Goal: Task Accomplishment & Management: Manage account settings

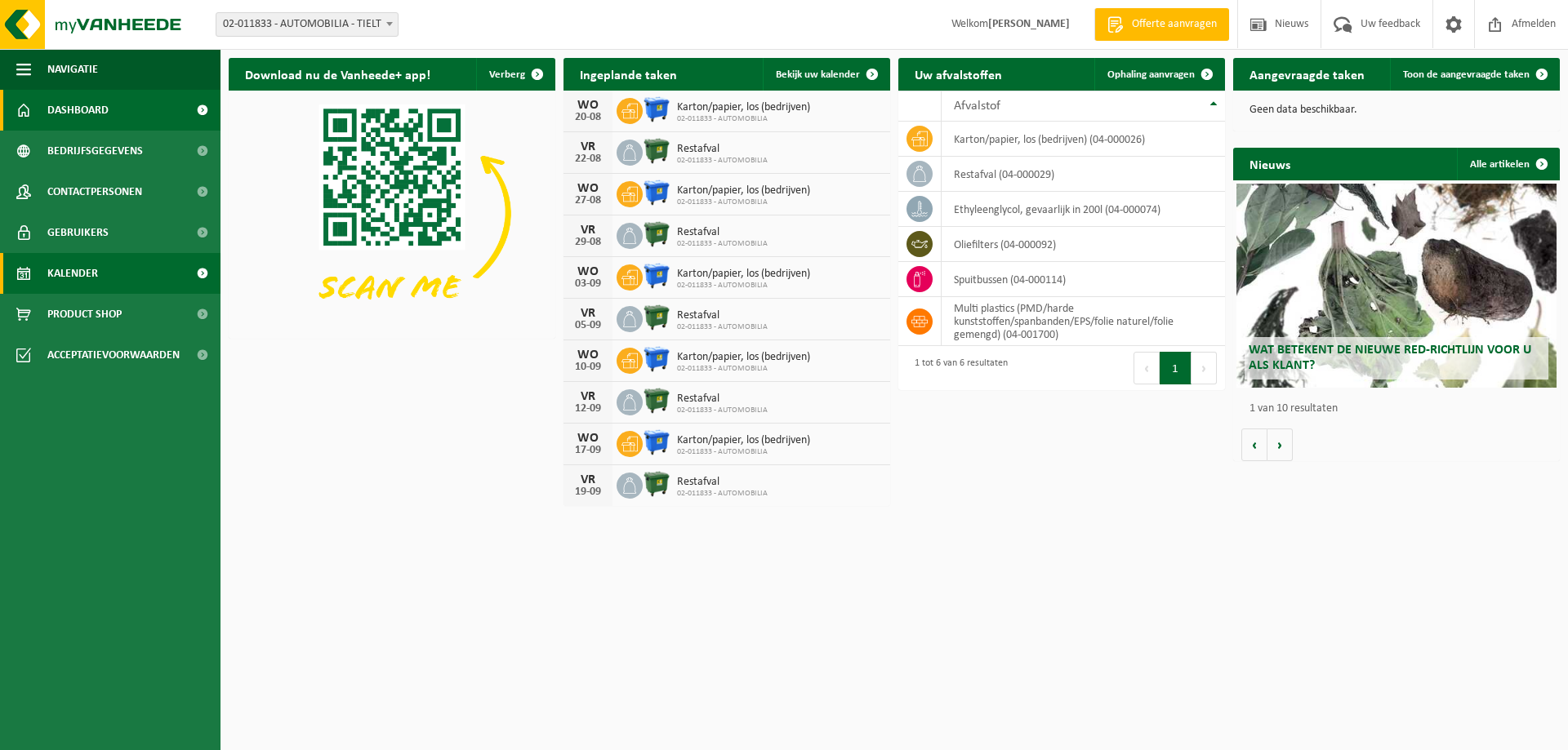
click at [50, 290] on span "Kalender" at bounding box center [72, 273] width 50 height 41
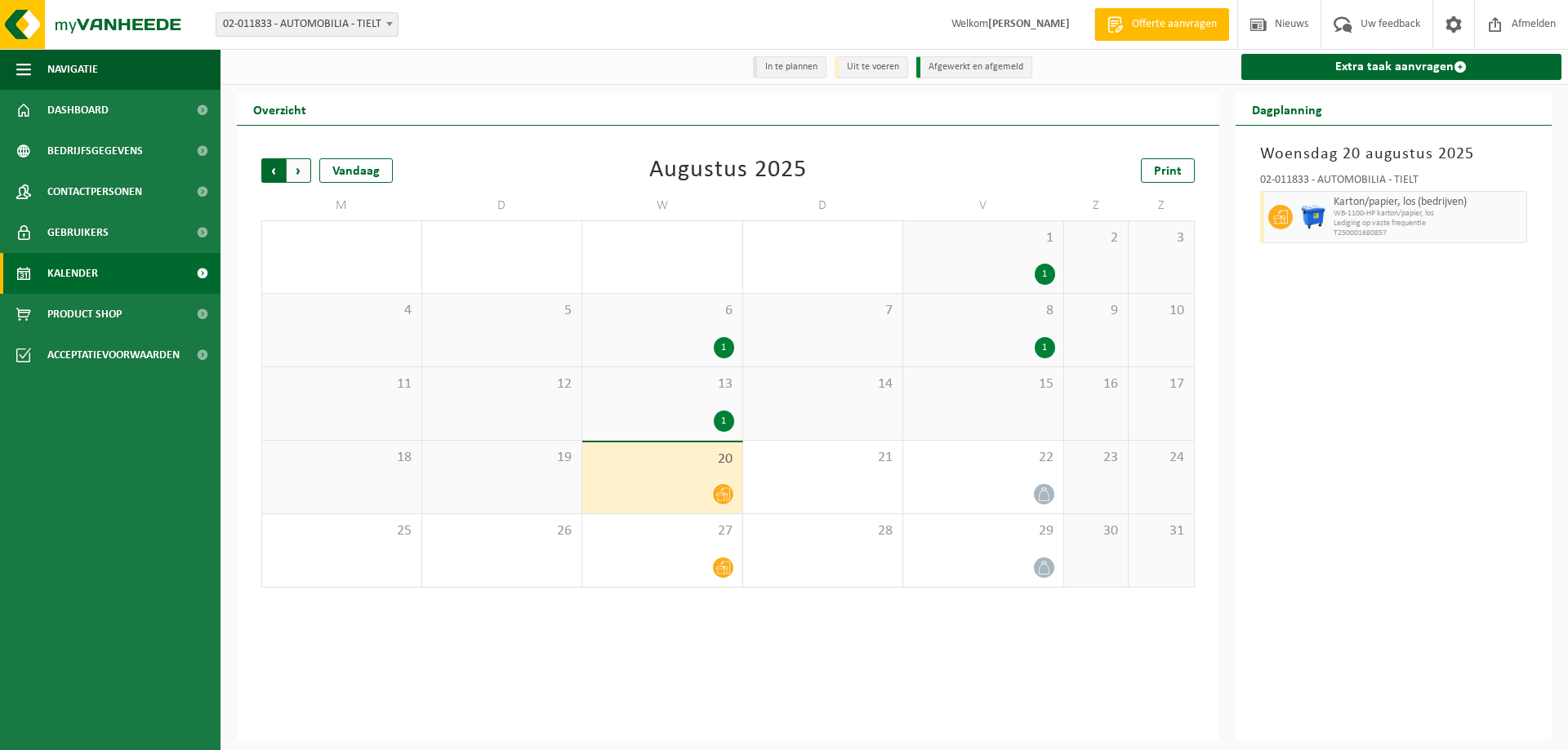
click at [302, 179] on span "Volgende" at bounding box center [299, 171] width 25 height 25
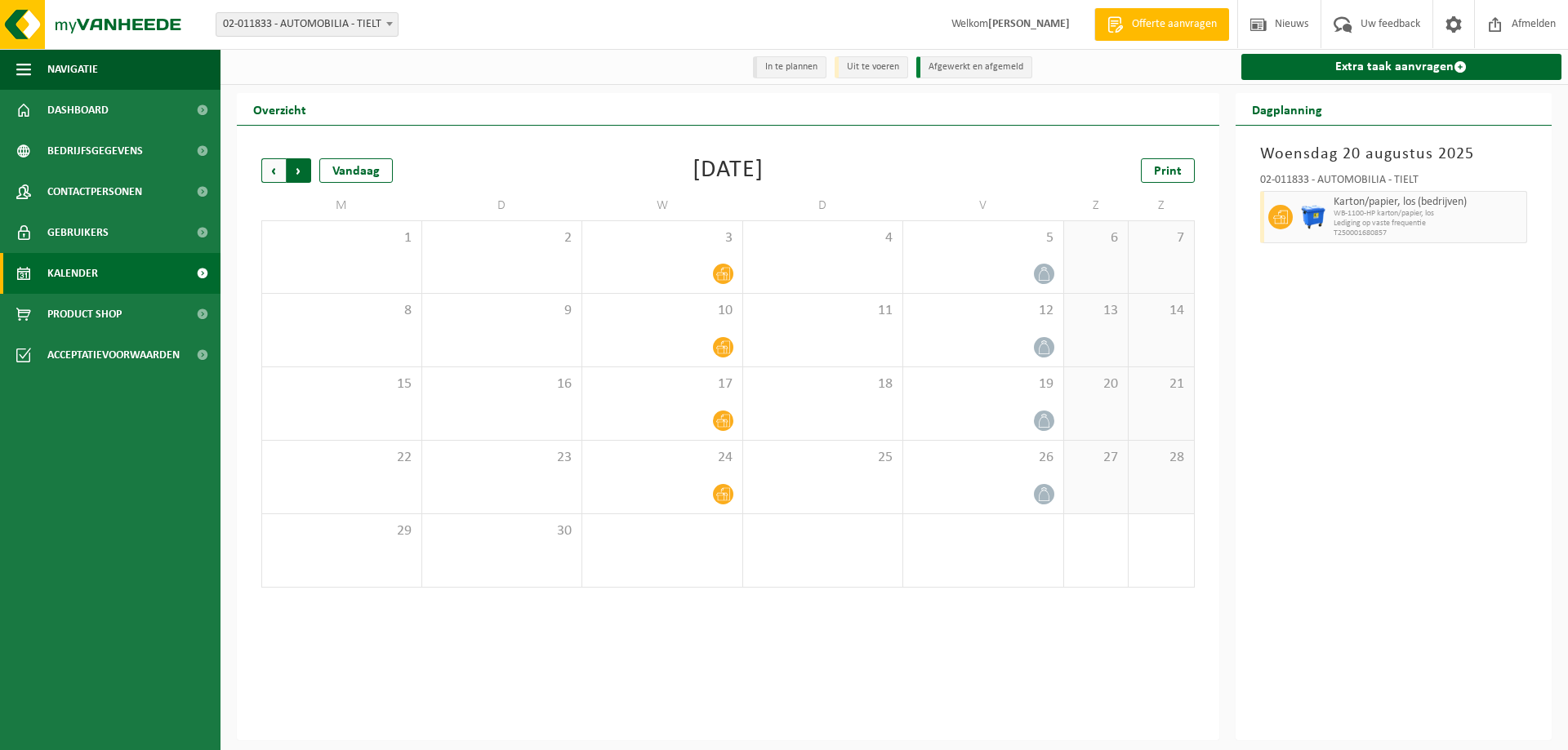
click at [271, 171] on span "Vorige" at bounding box center [274, 171] width 25 height 25
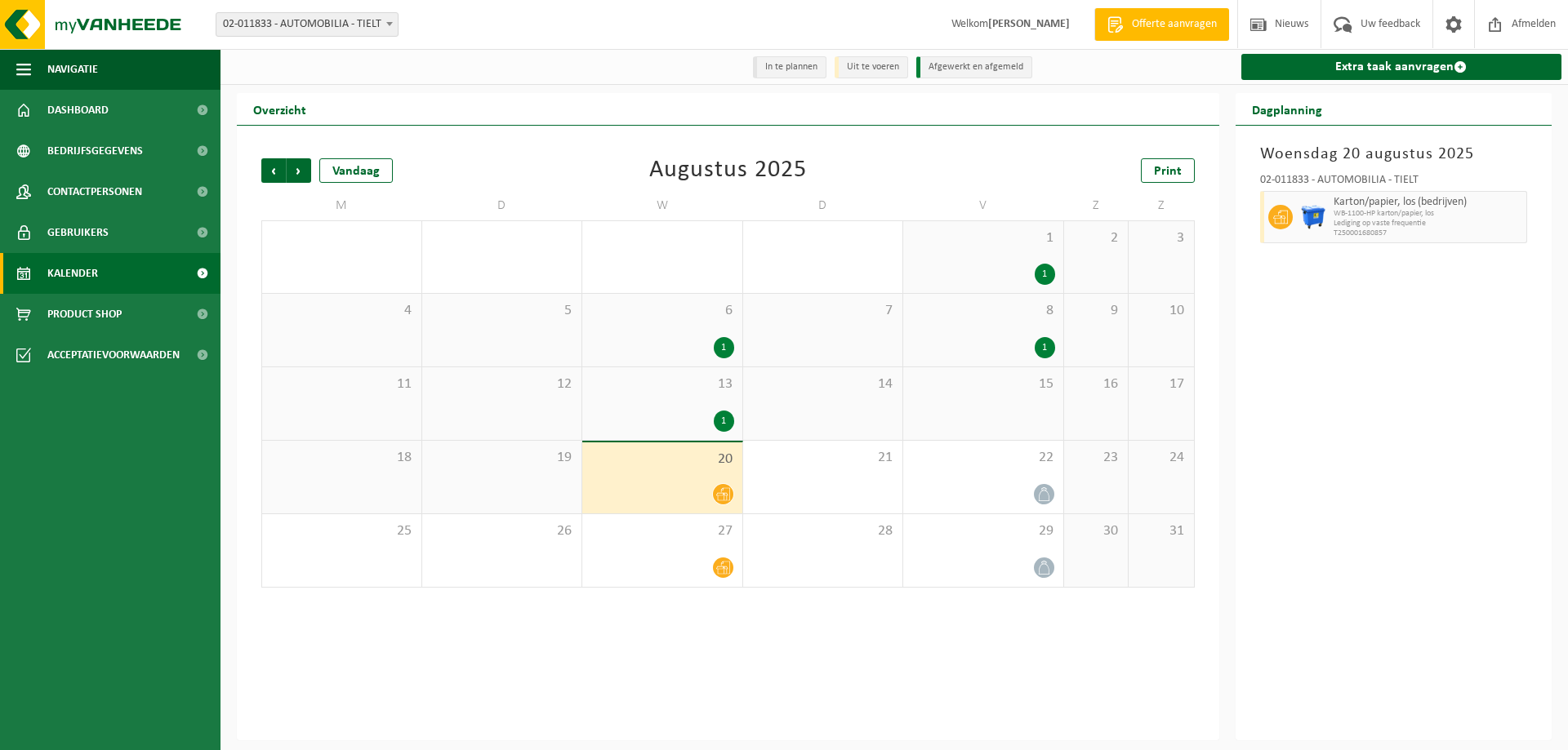
click at [90, 273] on span "Kalender" at bounding box center [72, 273] width 50 height 41
click at [96, 273] on span "Kalender" at bounding box center [72, 273] width 50 height 41
click at [104, 347] on span "Acceptatievoorwaarden" at bounding box center [113, 355] width 132 height 41
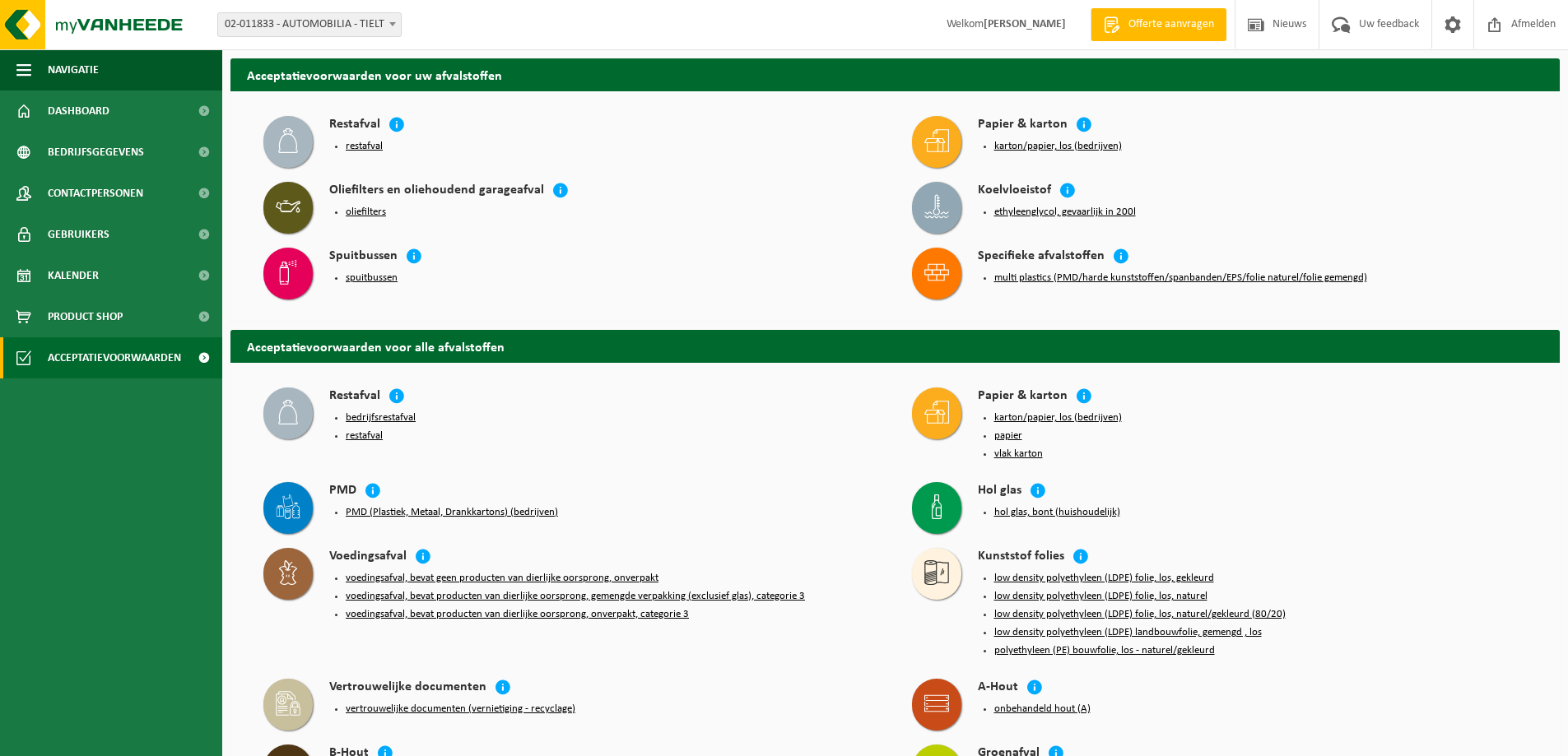
click at [106, 318] on span "Product Shop" at bounding box center [85, 317] width 75 height 41
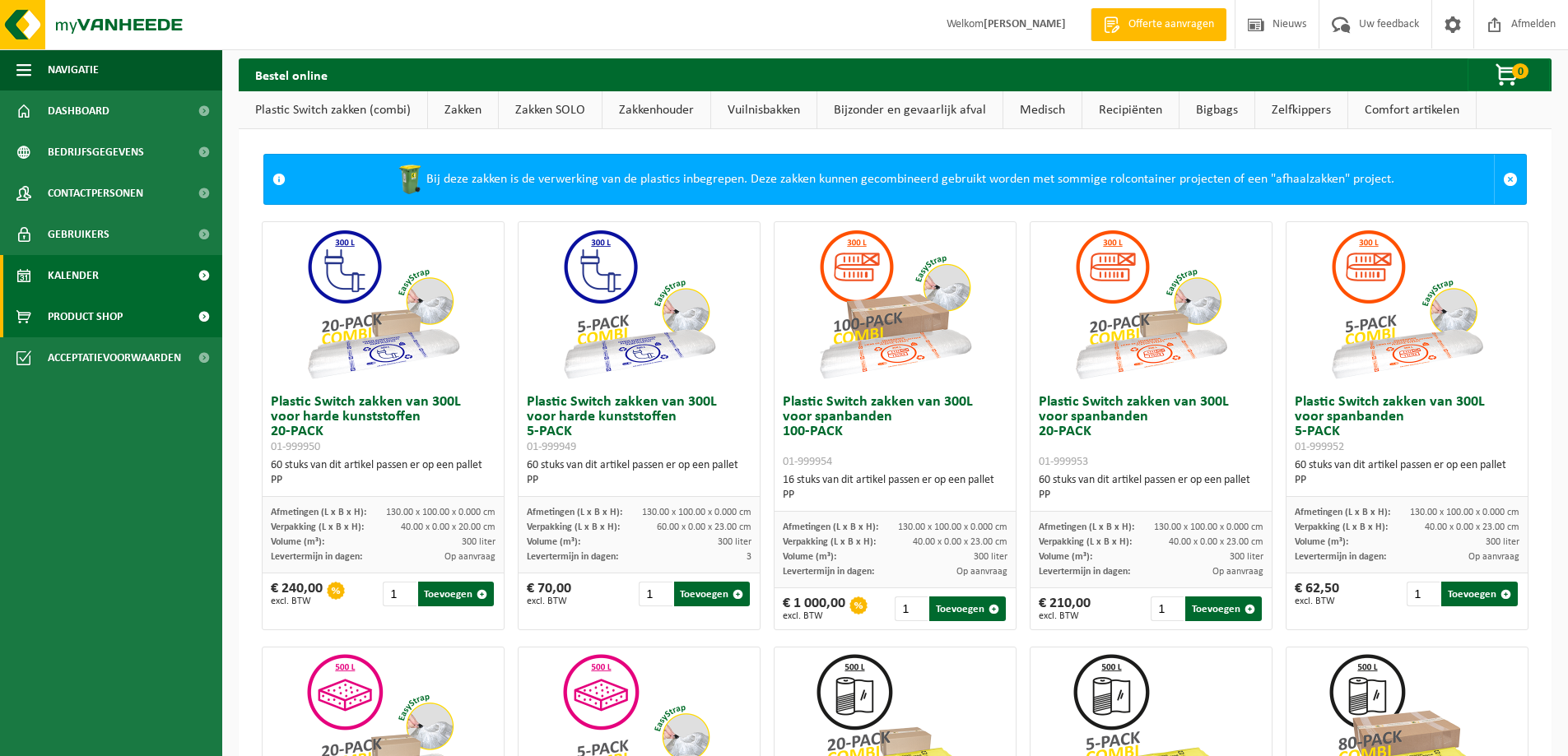
click at [105, 278] on link "Kalender" at bounding box center [111, 276] width 222 height 41
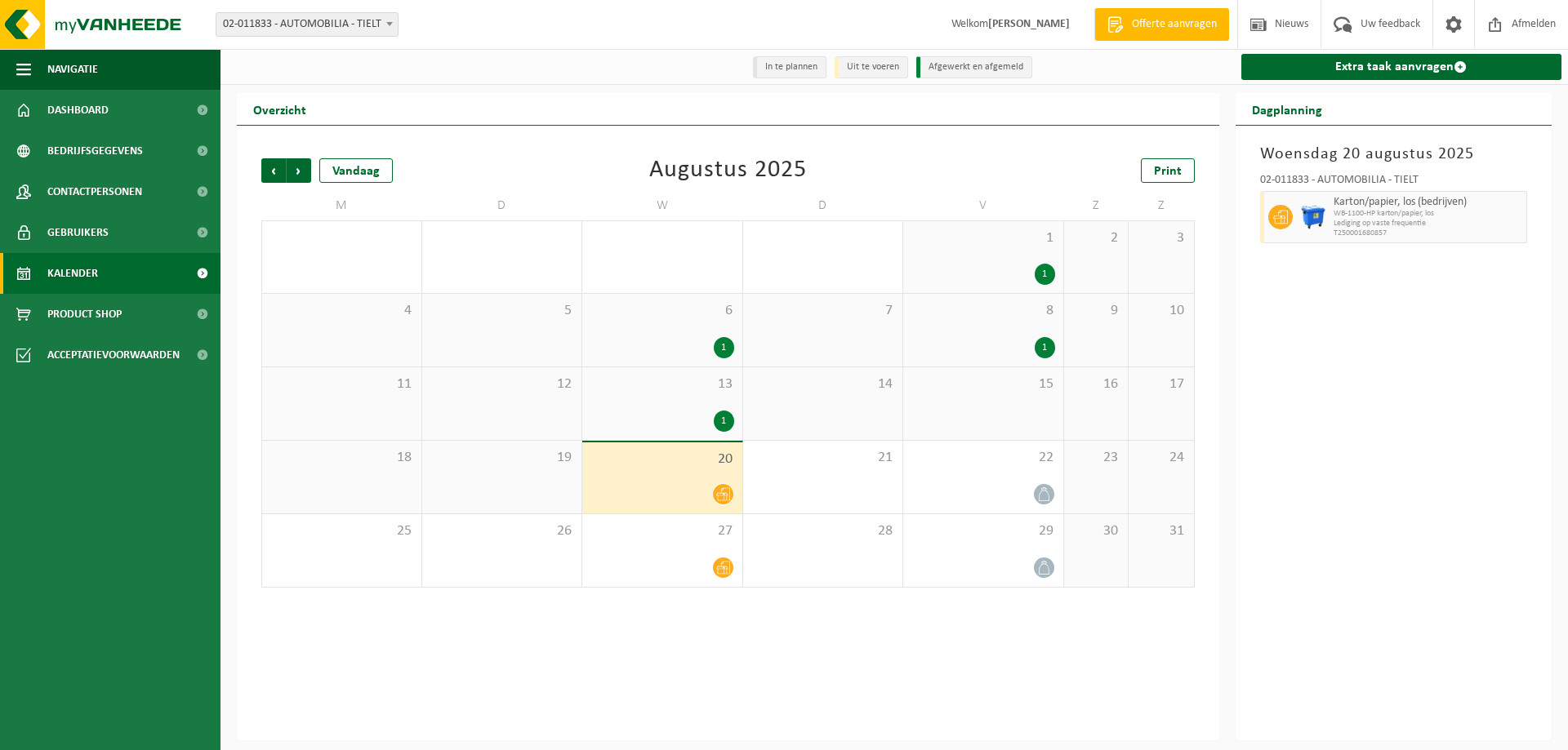
click at [66, 269] on span "Kalender" at bounding box center [72, 273] width 50 height 41
click at [773, 65] on li "In te plannen" at bounding box center [789, 66] width 73 height 22
click at [855, 79] on ul "In te plannen Uit te voeren Afgewerkt en afgemeld" at bounding box center [894, 67] width 292 height 27
click at [859, 69] on li "Uit te voeren" at bounding box center [871, 66] width 73 height 22
click at [946, 70] on li "Afgewerkt en afgemeld" at bounding box center [974, 66] width 116 height 22
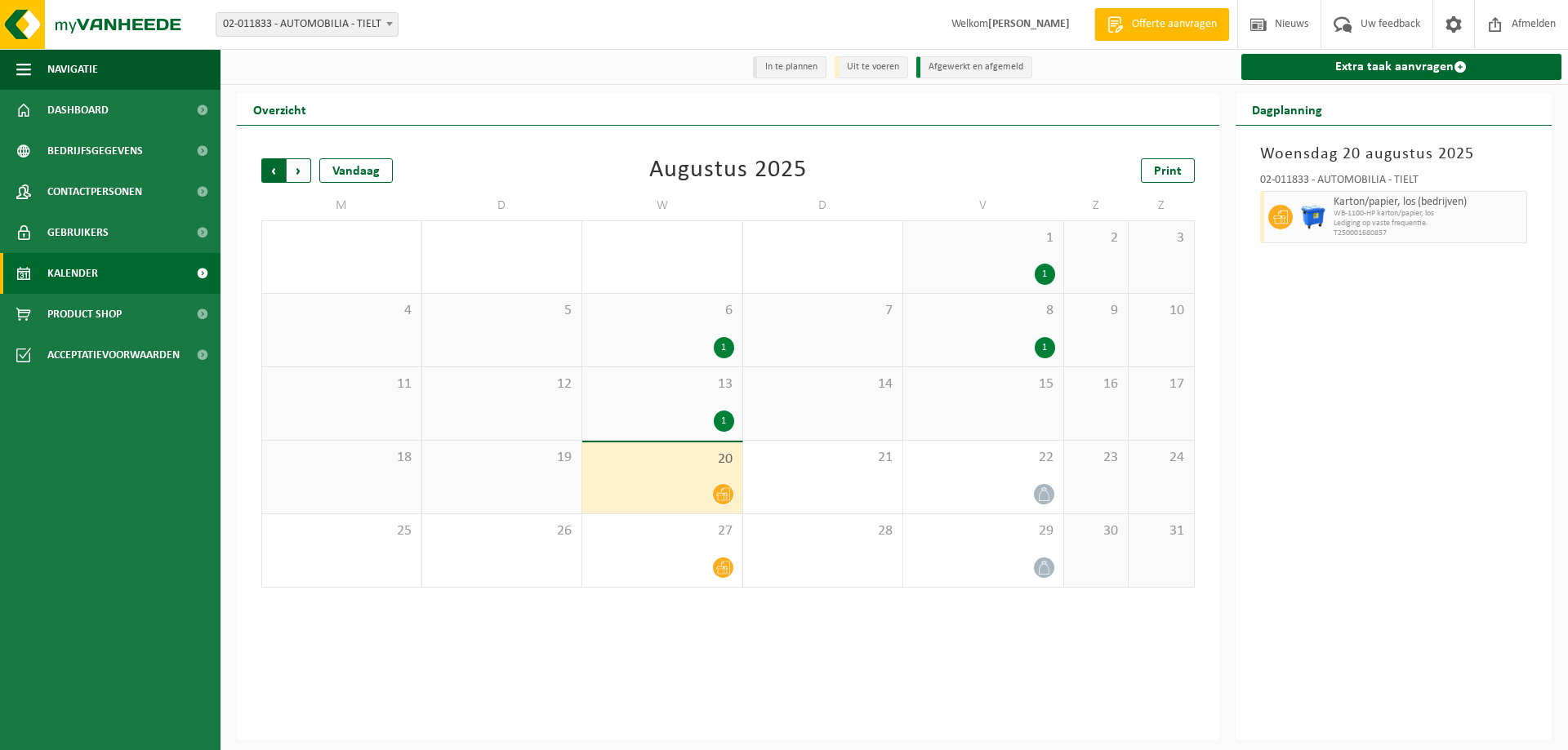
click at [296, 161] on span "Volgende" at bounding box center [299, 171] width 25 height 25
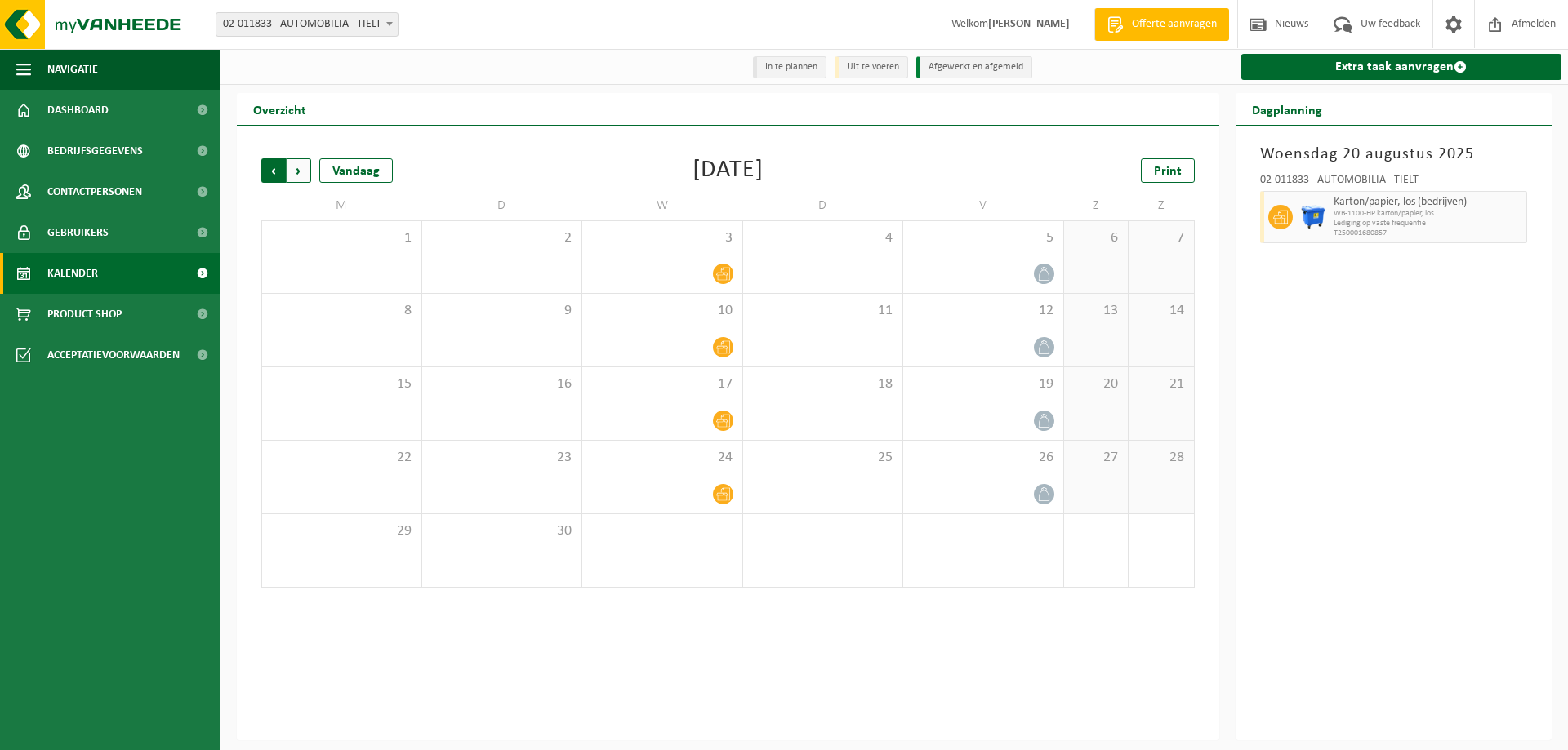
click at [297, 161] on span "Volgende" at bounding box center [299, 171] width 25 height 25
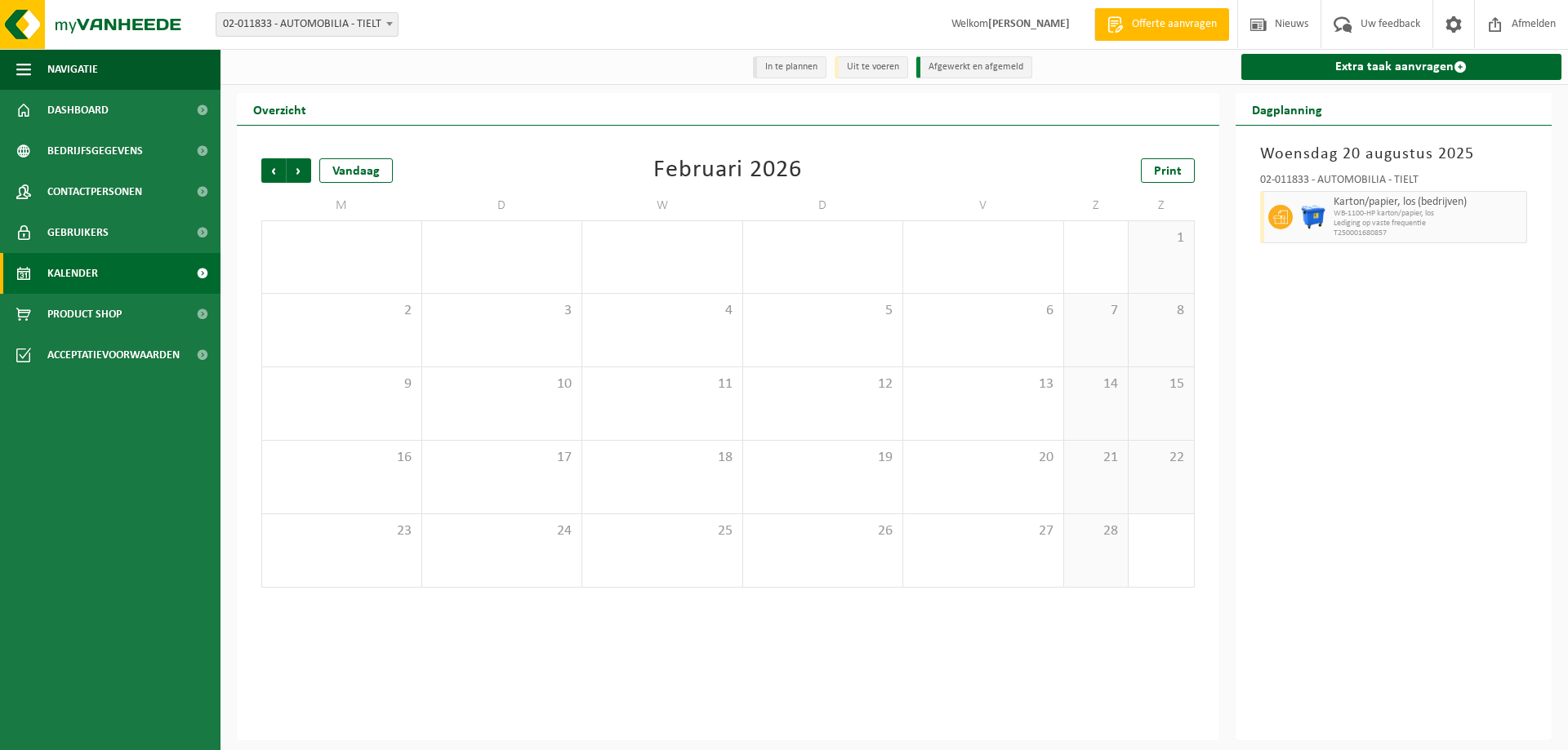
click at [297, 161] on span "Volgende" at bounding box center [299, 171] width 25 height 25
click at [387, 178] on div "Vandaag" at bounding box center [355, 171] width 73 height 25
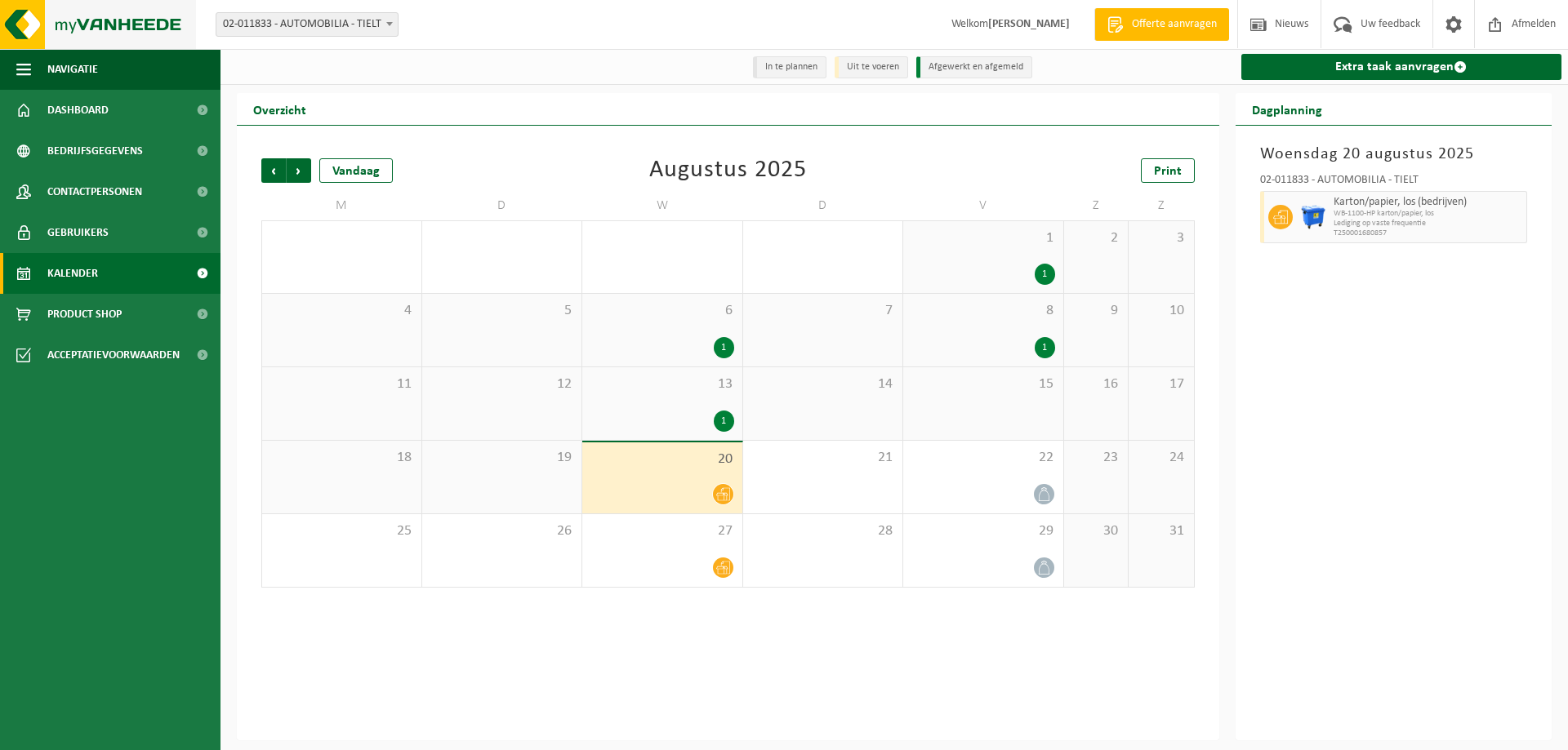
click at [79, 9] on img at bounding box center [98, 25] width 196 height 49
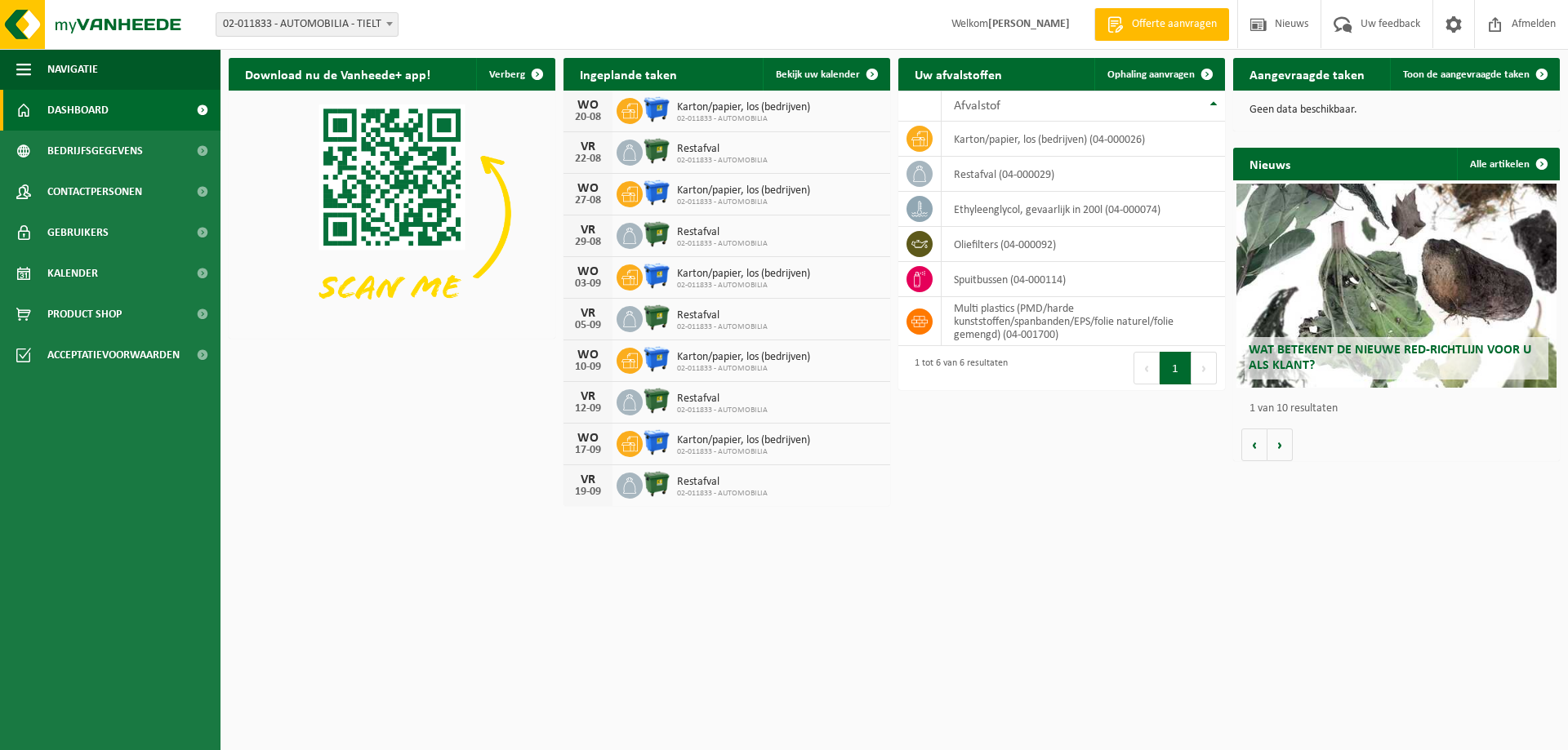
click at [1262, 119] on div "Geen data beschikbaar." at bounding box center [1396, 109] width 327 height 39
click at [1487, 67] on link "Toon de aangevraagde taken" at bounding box center [1473, 74] width 168 height 32
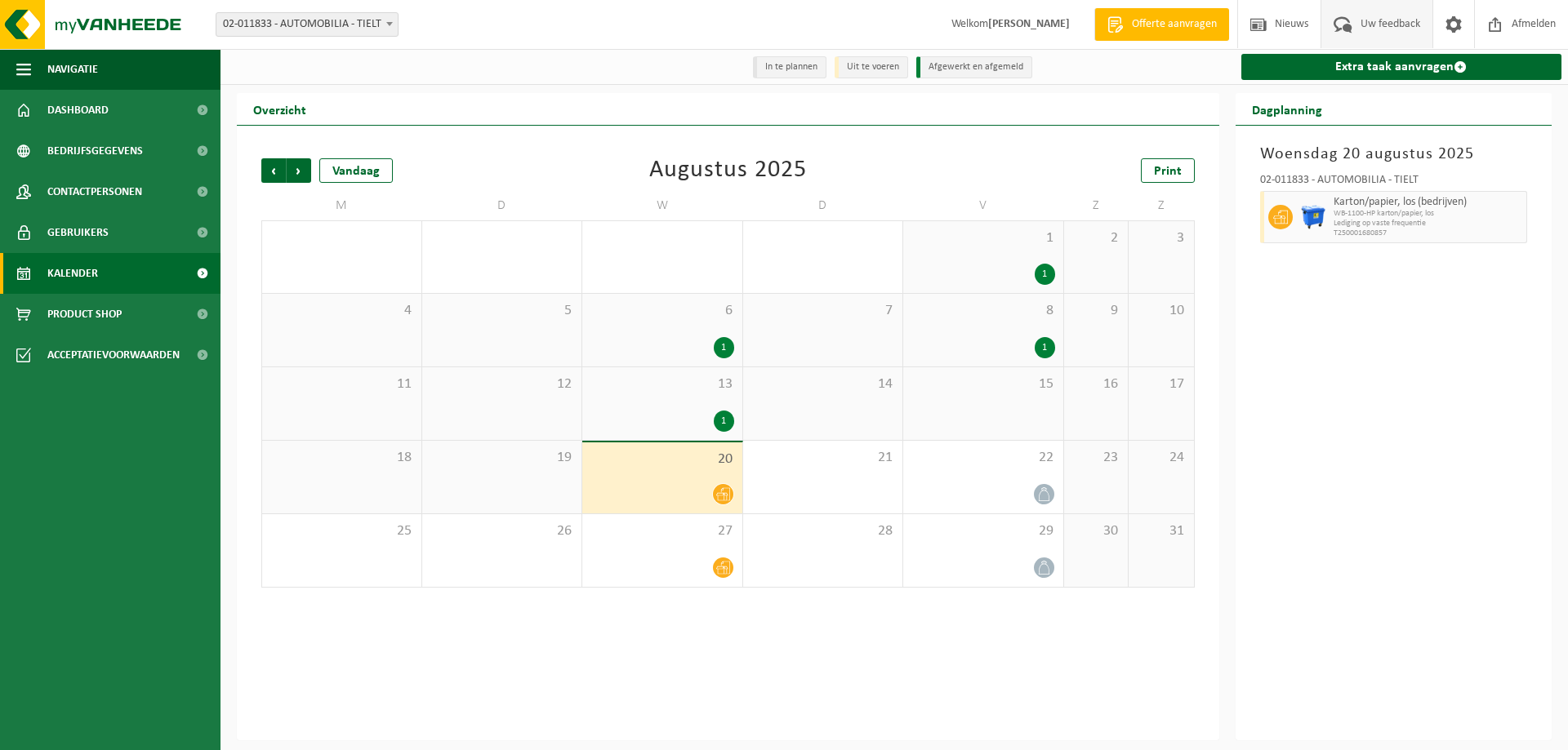
click at [1416, 22] on span "Uw feedback" at bounding box center [1389, 24] width 67 height 48
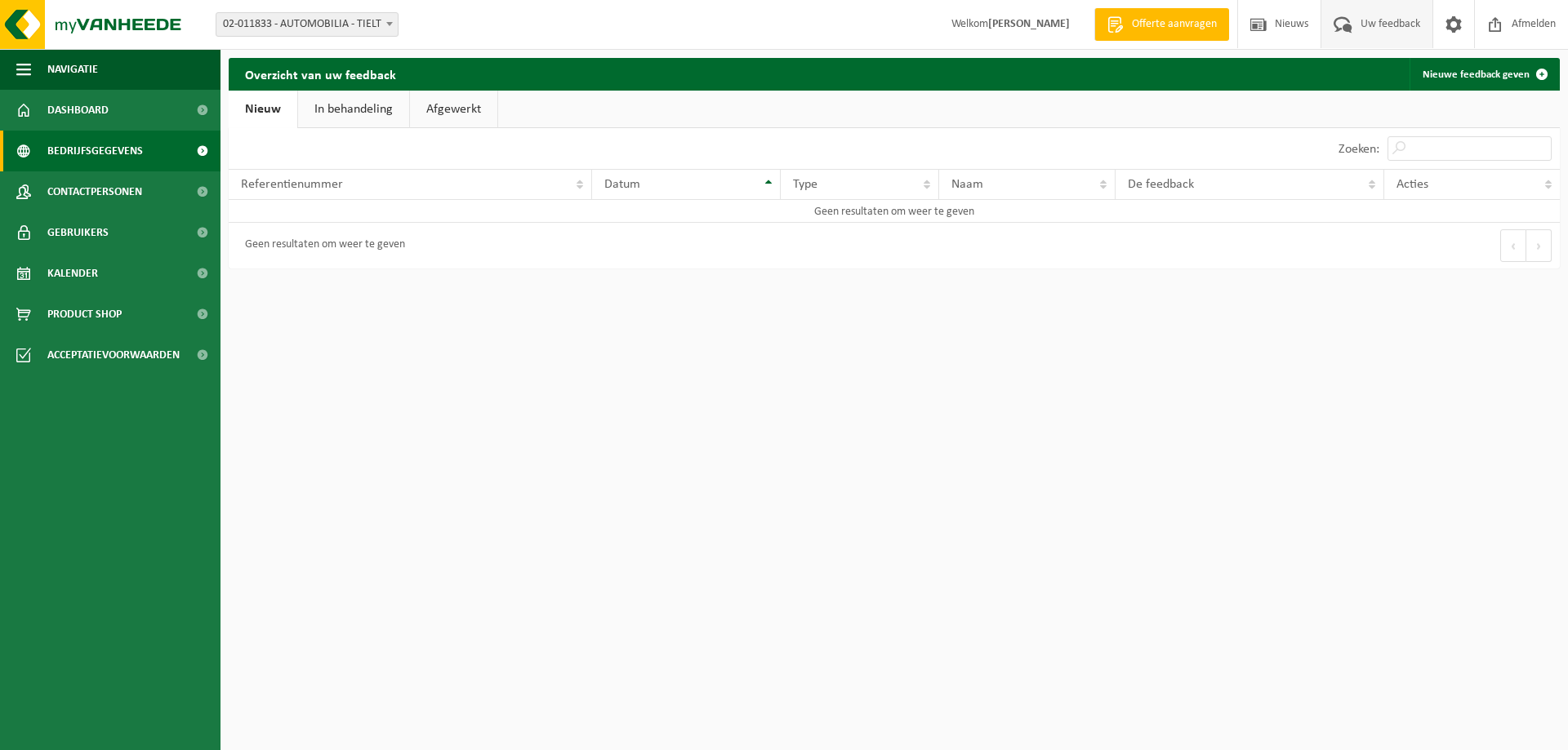
click at [131, 160] on span "Bedrijfsgegevens" at bounding box center [95, 151] width 96 height 41
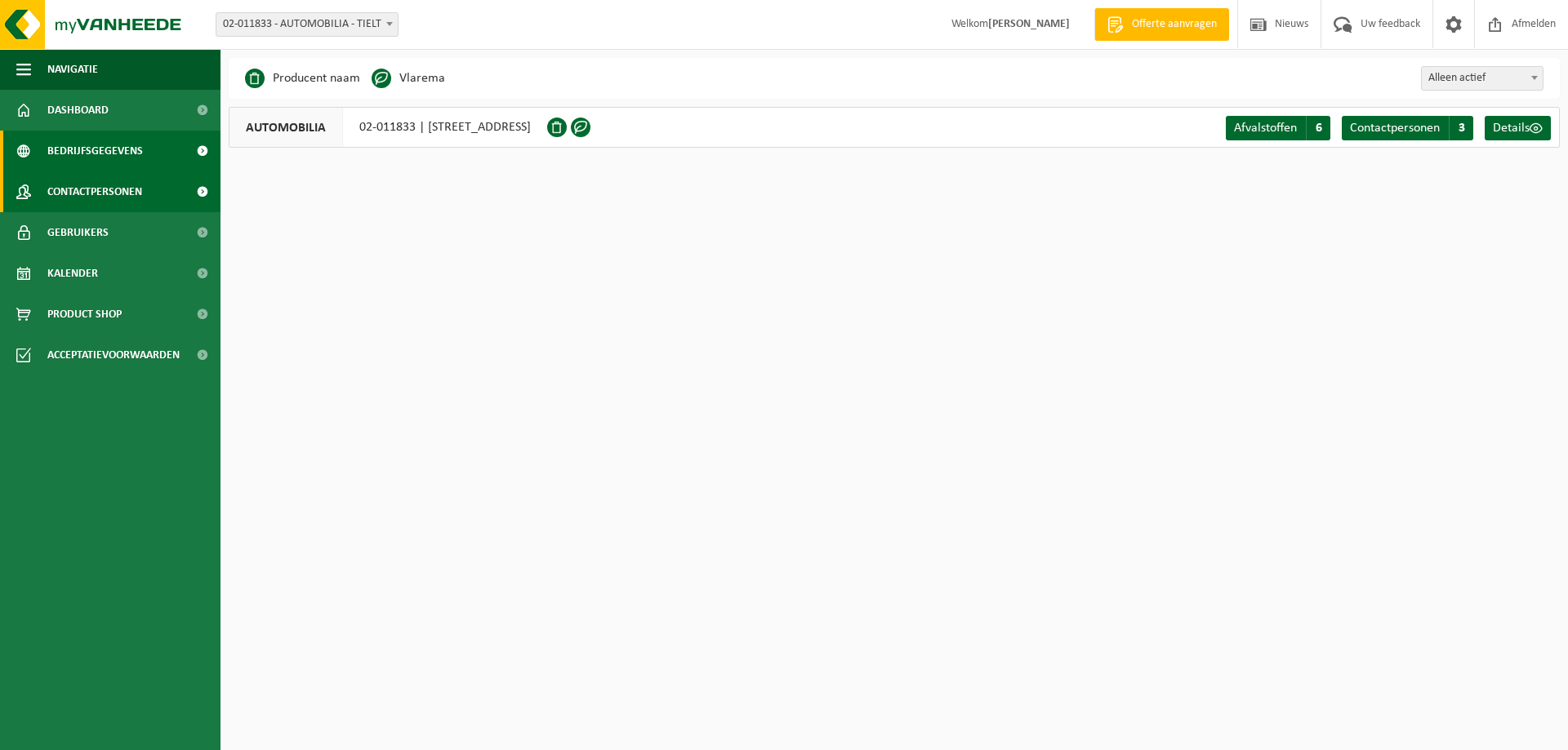
click at [114, 200] on span "Contactpersonen" at bounding box center [95, 192] width 95 height 41
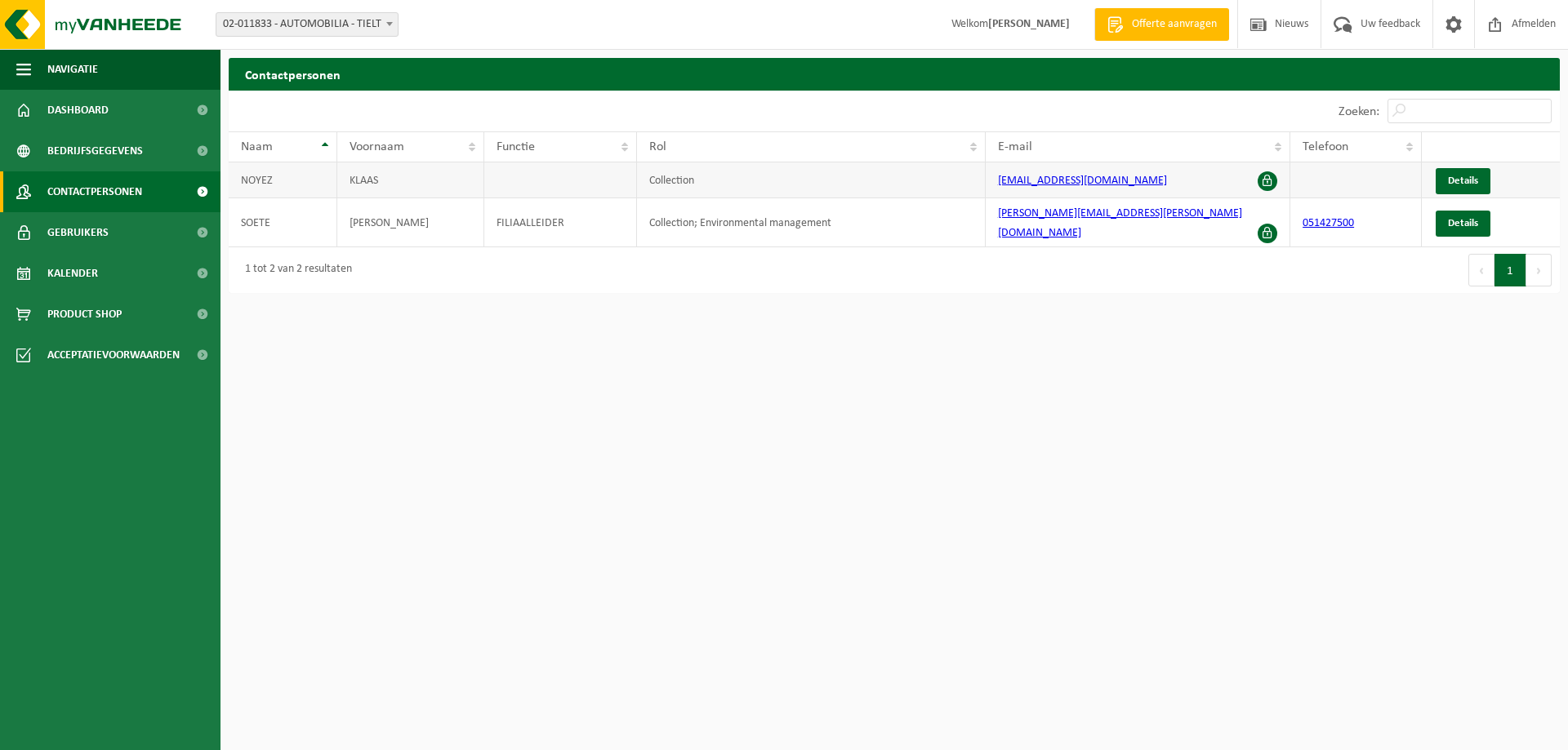
click at [1366, 179] on td at bounding box center [1355, 180] width 131 height 36
drag, startPoint x: 1365, startPoint y: 178, endPoint x: 1364, endPoint y: 171, distance: 7.1
click at [1364, 176] on td at bounding box center [1355, 180] width 131 height 36
click at [1328, 196] on td at bounding box center [1355, 180] width 131 height 36
click at [1454, 180] on span "Details" at bounding box center [1463, 180] width 30 height 10
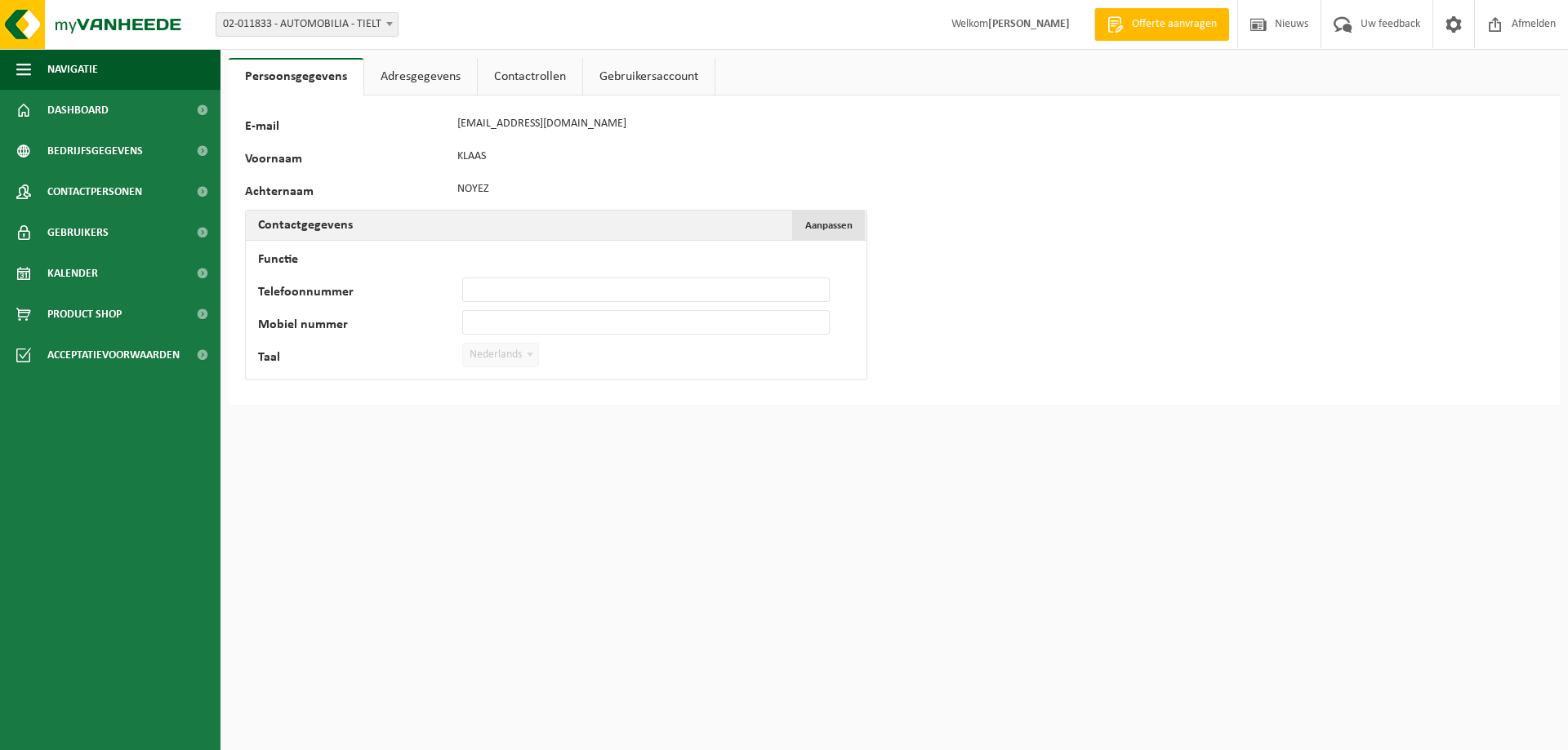
click at [858, 230] on button "Aanpassen Annuleren" at bounding box center [828, 225] width 73 height 29
click at [548, 261] on input "Functie" at bounding box center [646, 257] width 368 height 25
click at [530, 289] on input "Telefoonnummer" at bounding box center [646, 290] width 368 height 25
type input "[PHONE_NUMBER]"
click at [329, 384] on span "submit" at bounding box center [326, 387] width 10 height 10
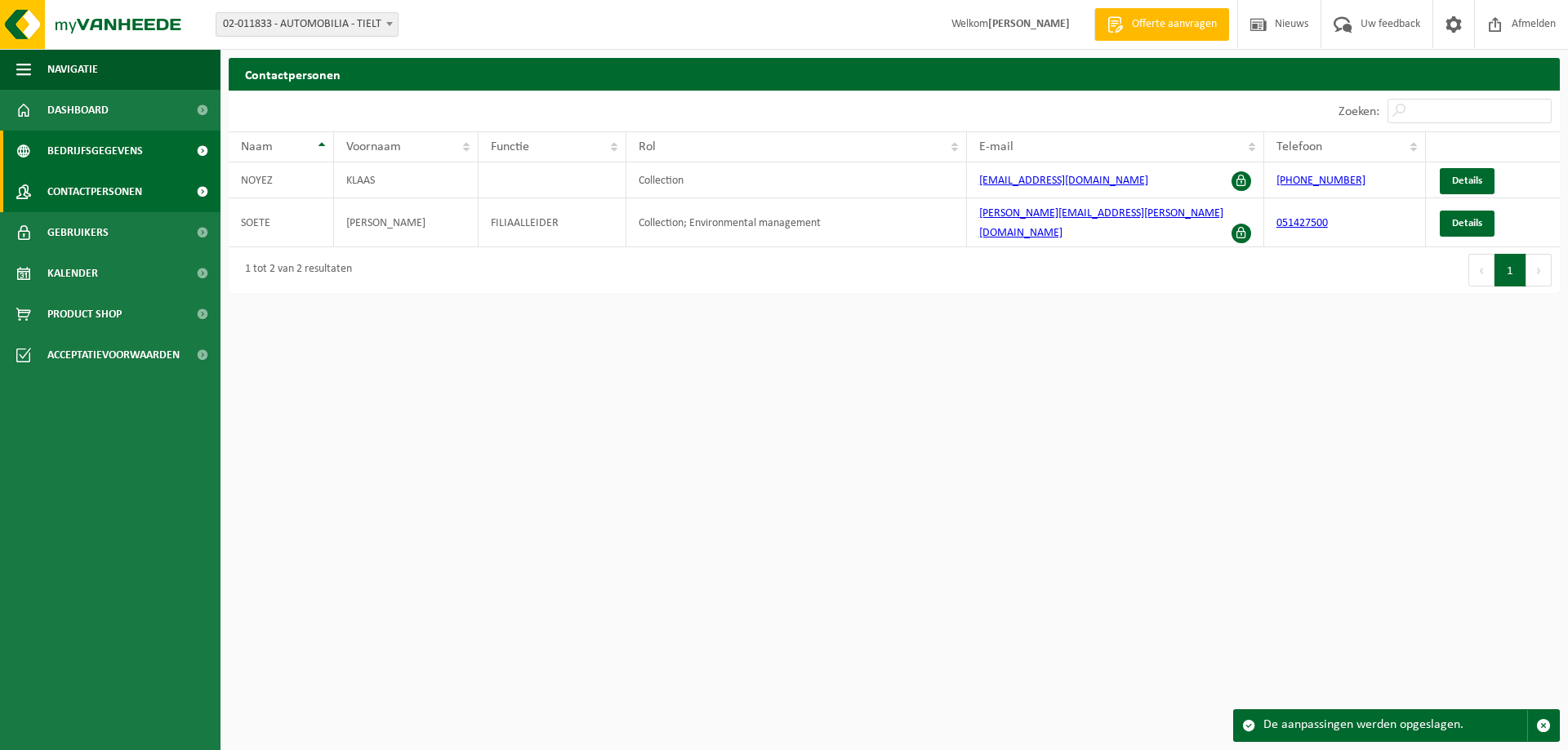
click at [111, 159] on span "Bedrijfsgegevens" at bounding box center [95, 151] width 96 height 41
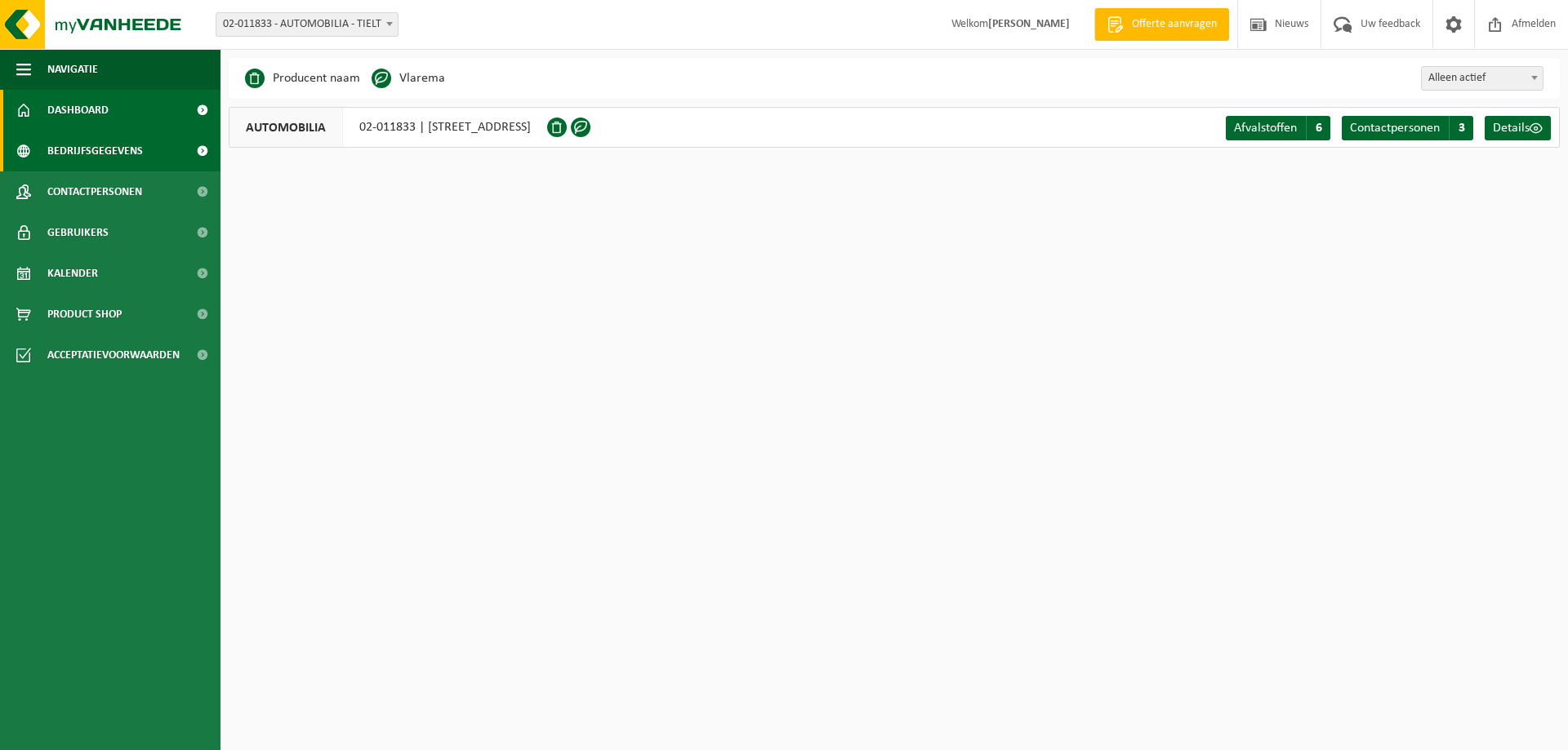
click at [111, 116] on link "Dashboard" at bounding box center [110, 110] width 220 height 41
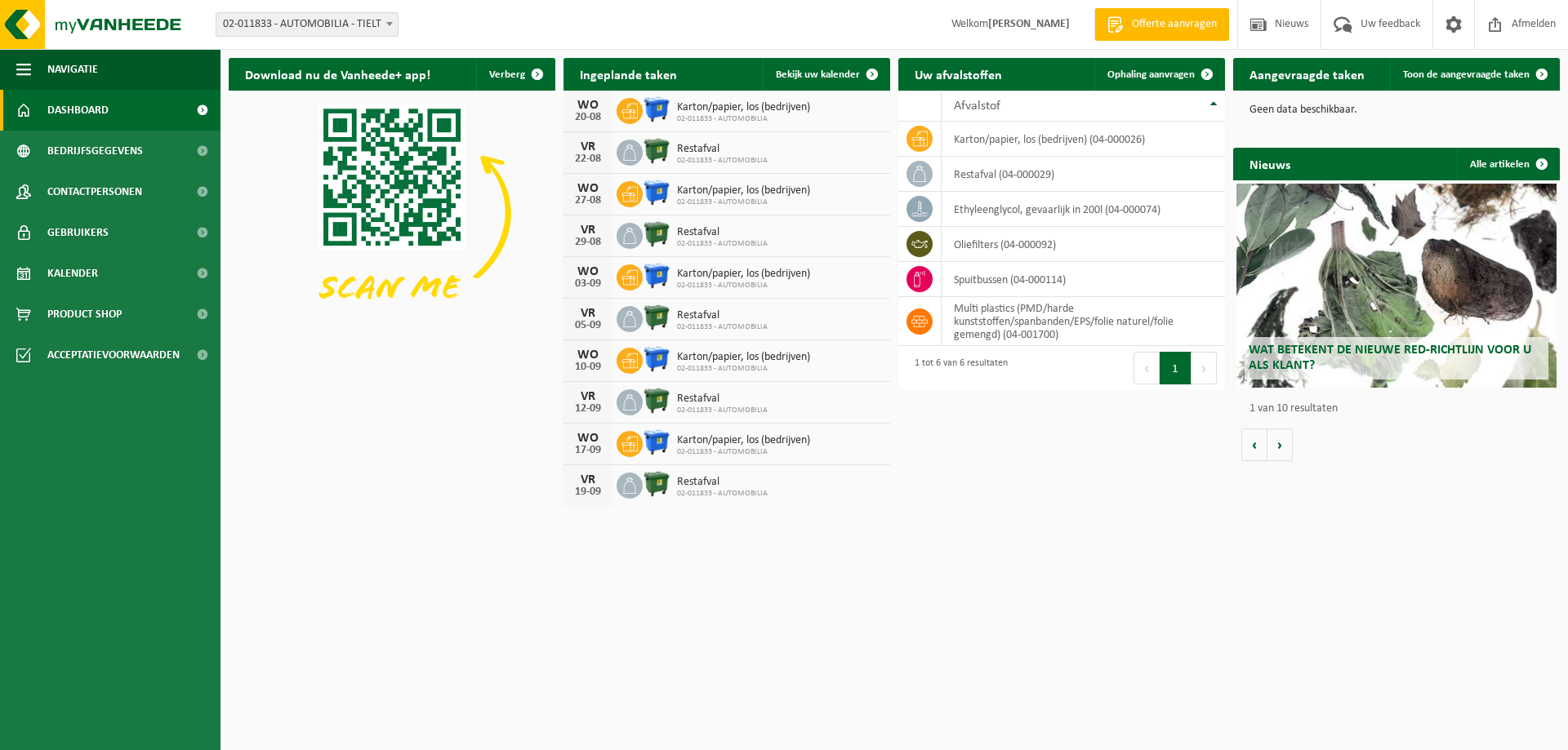
click at [111, 115] on link "Dashboard" at bounding box center [110, 110] width 220 height 41
click at [1068, 240] on td "oliefilters (04-000092)" at bounding box center [1083, 244] width 283 height 35
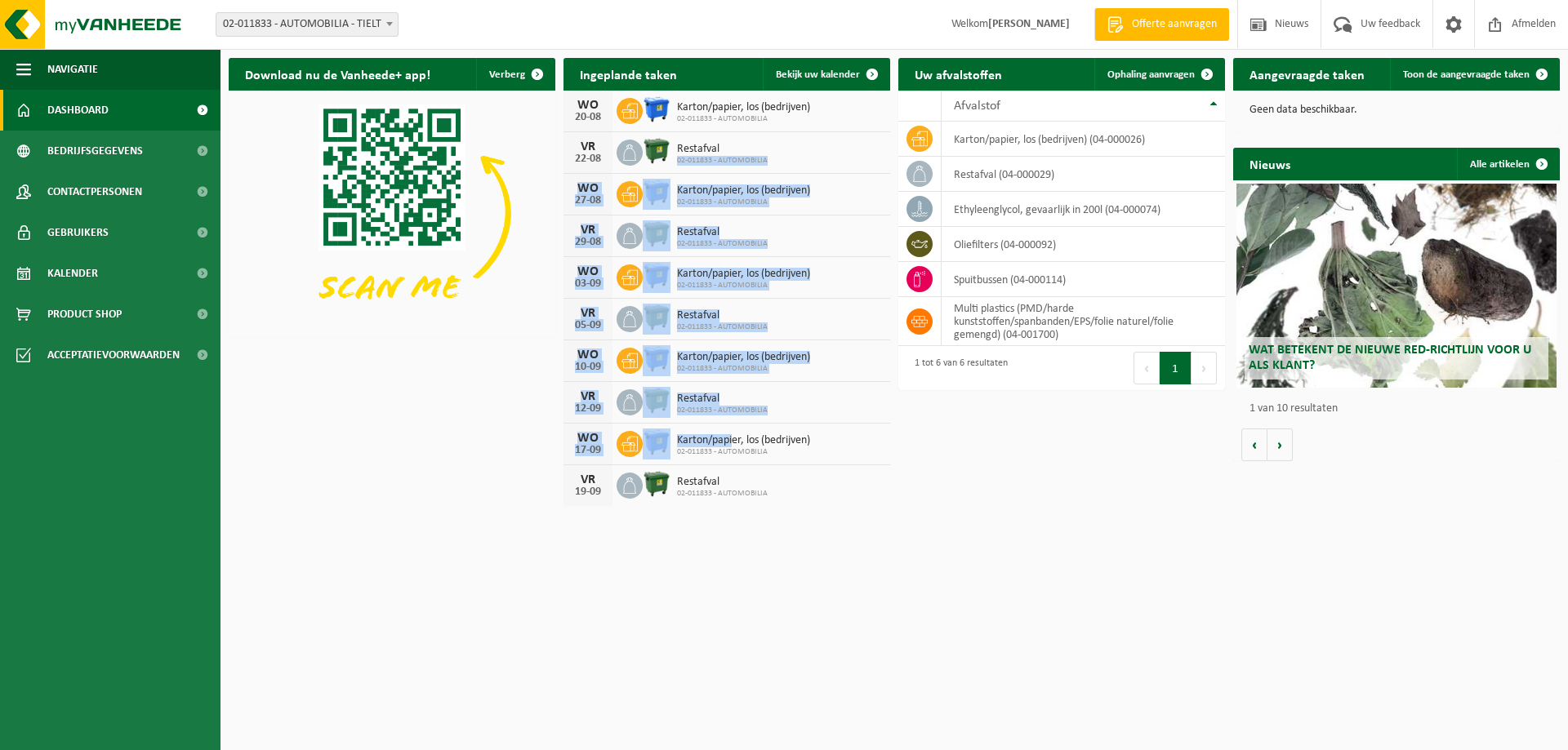
drag, startPoint x: 743, startPoint y: 152, endPoint x: 475, endPoint y: 493, distance: 433.7
click at [705, 434] on div "[DATE] Karton/papier, los (bedrijven) 02-011833 - AUTOMOBILIA [DATE] Restafval …" at bounding box center [727, 298] width 327 height 416
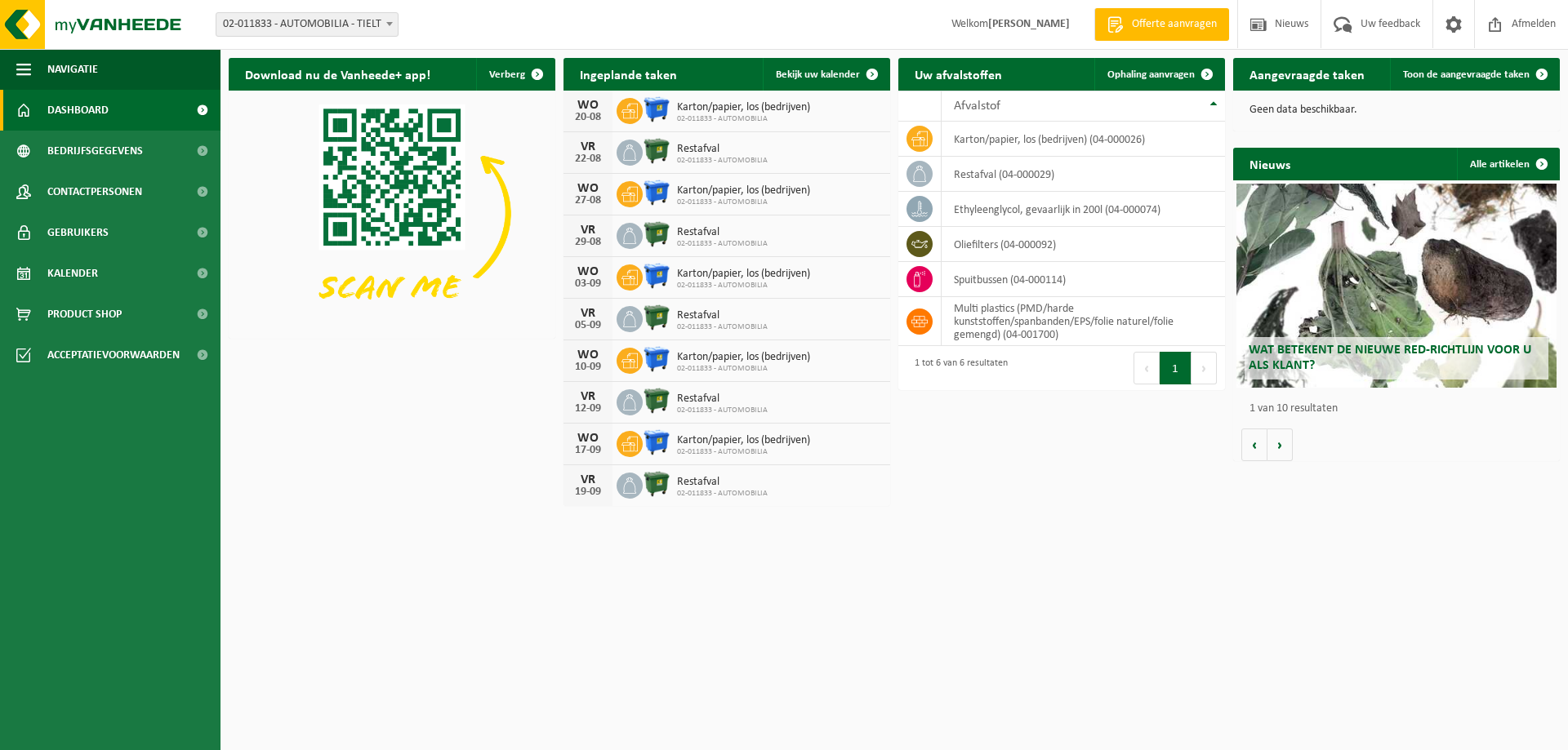
click at [450, 505] on div "Download nu de Vanheede+ app! Verberg Ingeplande taken Bekijk uw kalender [DATE…" at bounding box center [894, 281] width 1339 height 464
click at [997, 246] on td "oliefilters (04-000092)" at bounding box center [1083, 244] width 283 height 35
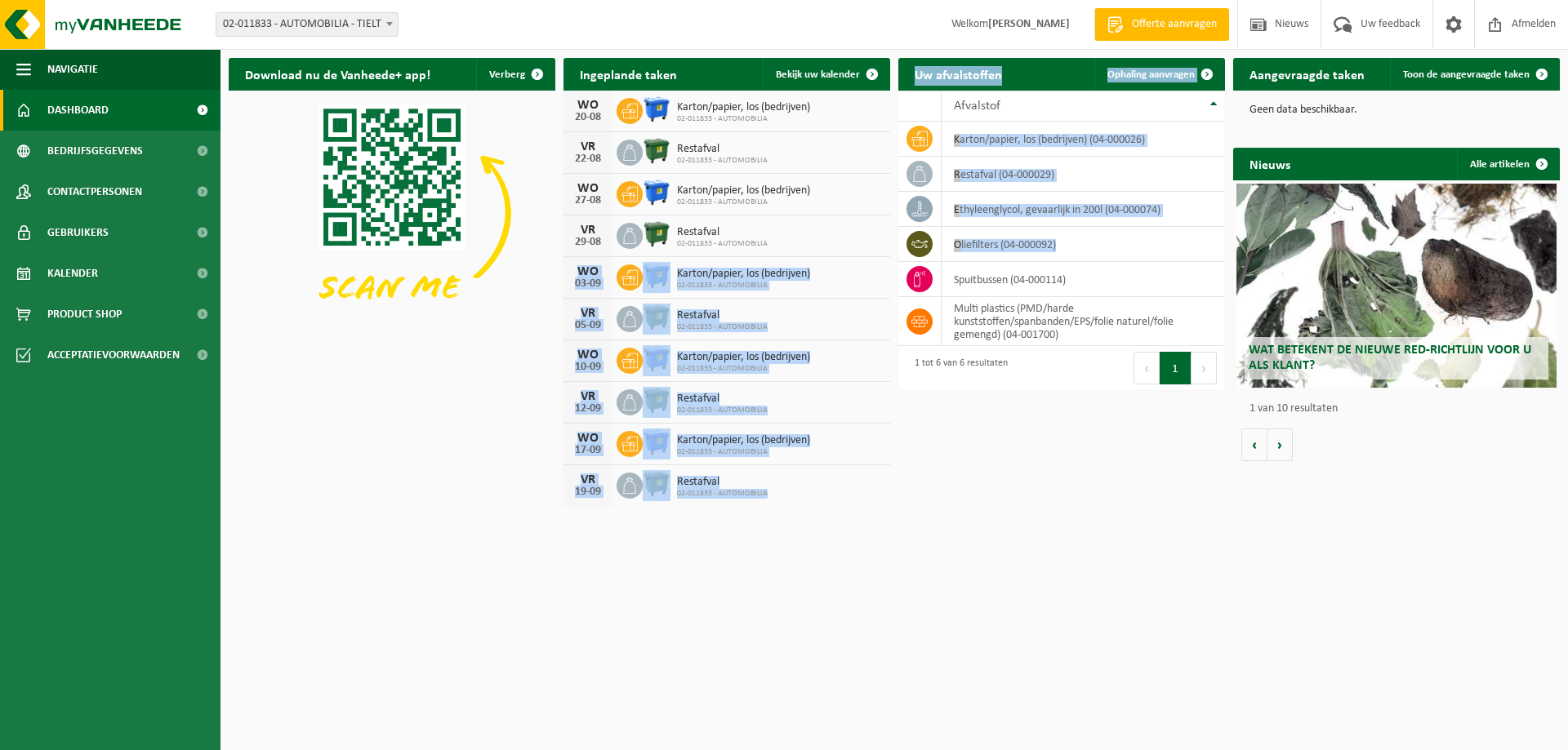
drag, startPoint x: 1078, startPoint y: 241, endPoint x: 888, endPoint y: 241, distance: 190.0
click at [888, 241] on div "Download nu de Vanheede+ app! Verberg Ingeplande taken Bekijk uw kalender [DATE…" at bounding box center [894, 281] width 1339 height 464
click at [926, 244] on icon at bounding box center [919, 243] width 16 height 16
